Goal: Task Accomplishment & Management: Manage account settings

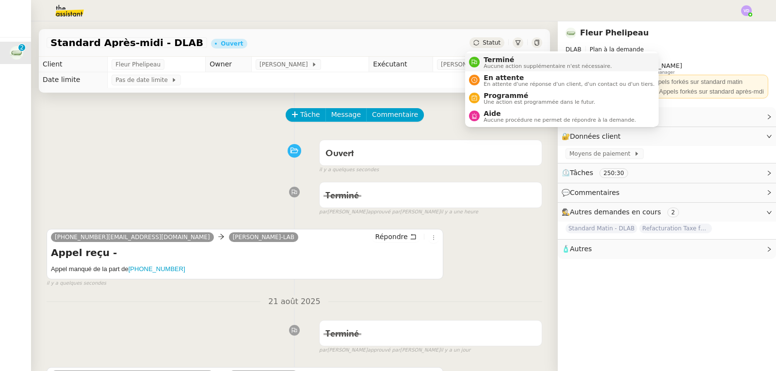
click at [496, 65] on span "Aucune action supplémentaire n'est nécessaire." at bounding box center [548, 66] width 128 height 5
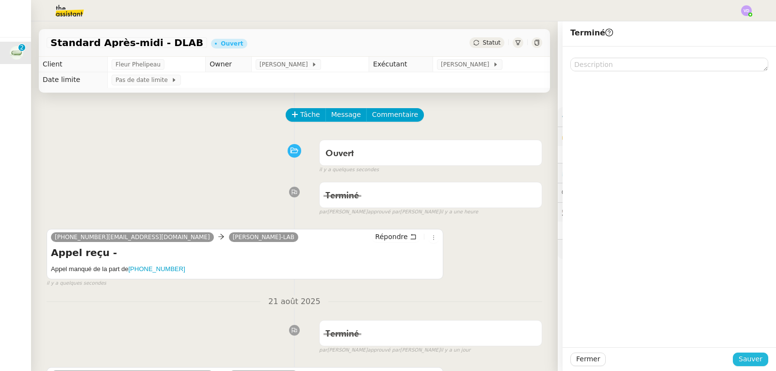
click at [742, 362] on span "Sauver" at bounding box center [751, 359] width 24 height 11
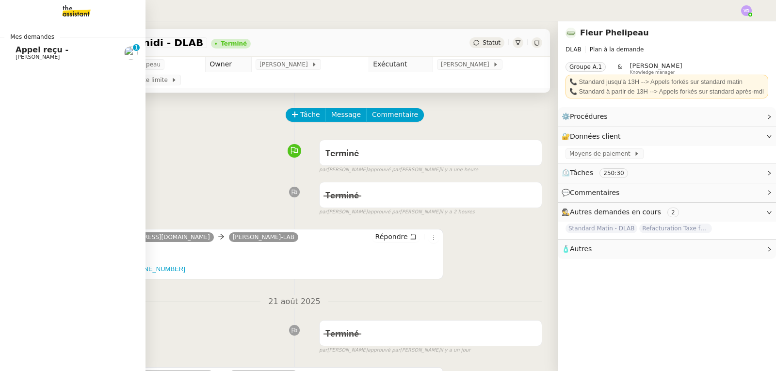
click at [41, 53] on span "Appel reçu -" at bounding box center [42, 49] width 53 height 9
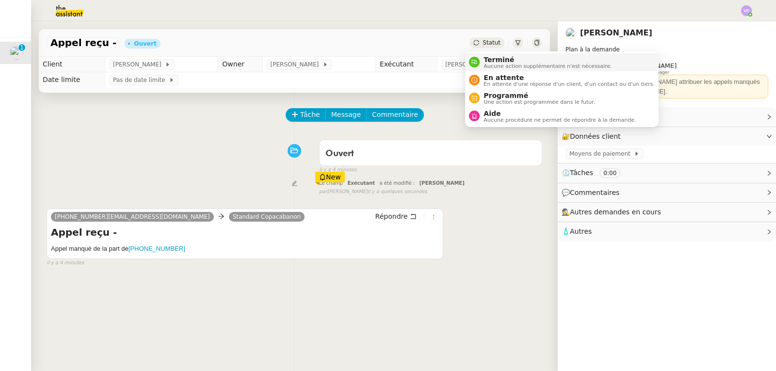
click at [494, 62] on span "Terminé" at bounding box center [548, 60] width 128 height 8
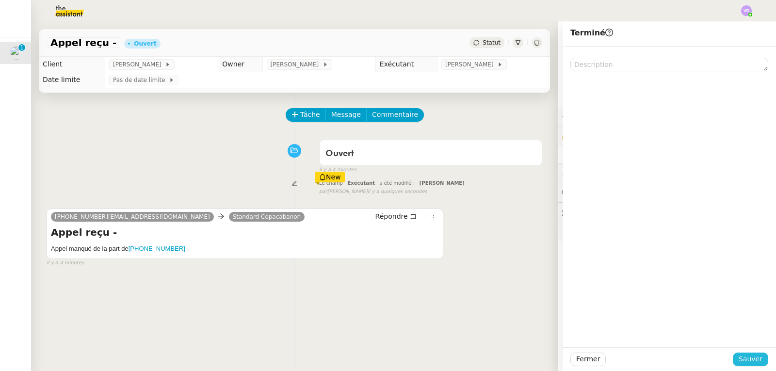
click at [746, 361] on span "Sauver" at bounding box center [751, 359] width 24 height 11
